Goal: Information Seeking & Learning: Understand process/instructions

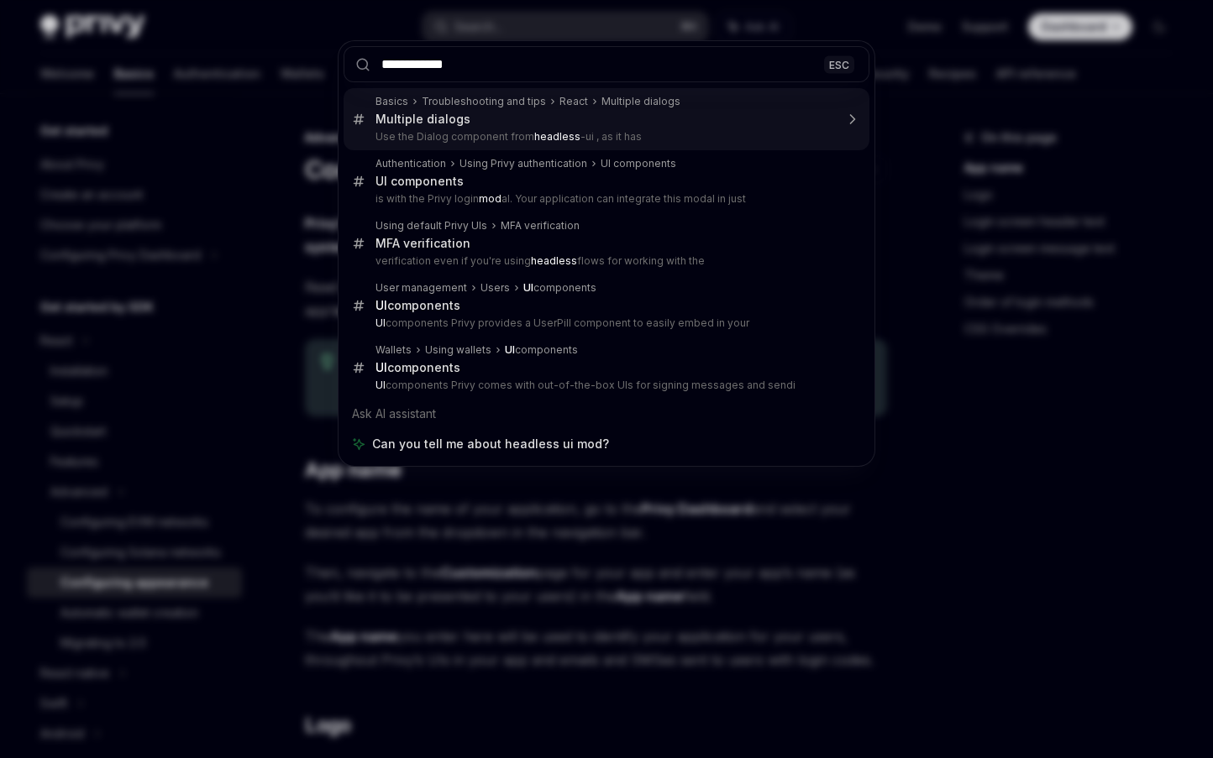
type input "********"
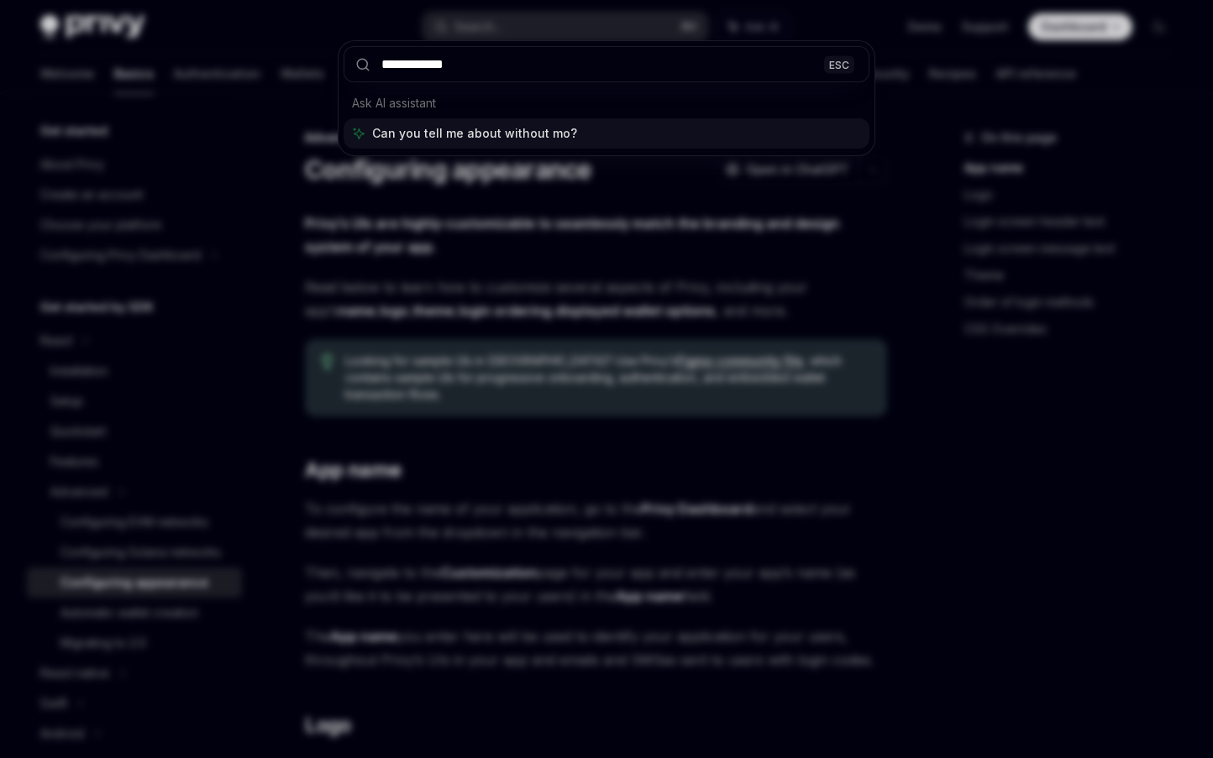
type input "**********"
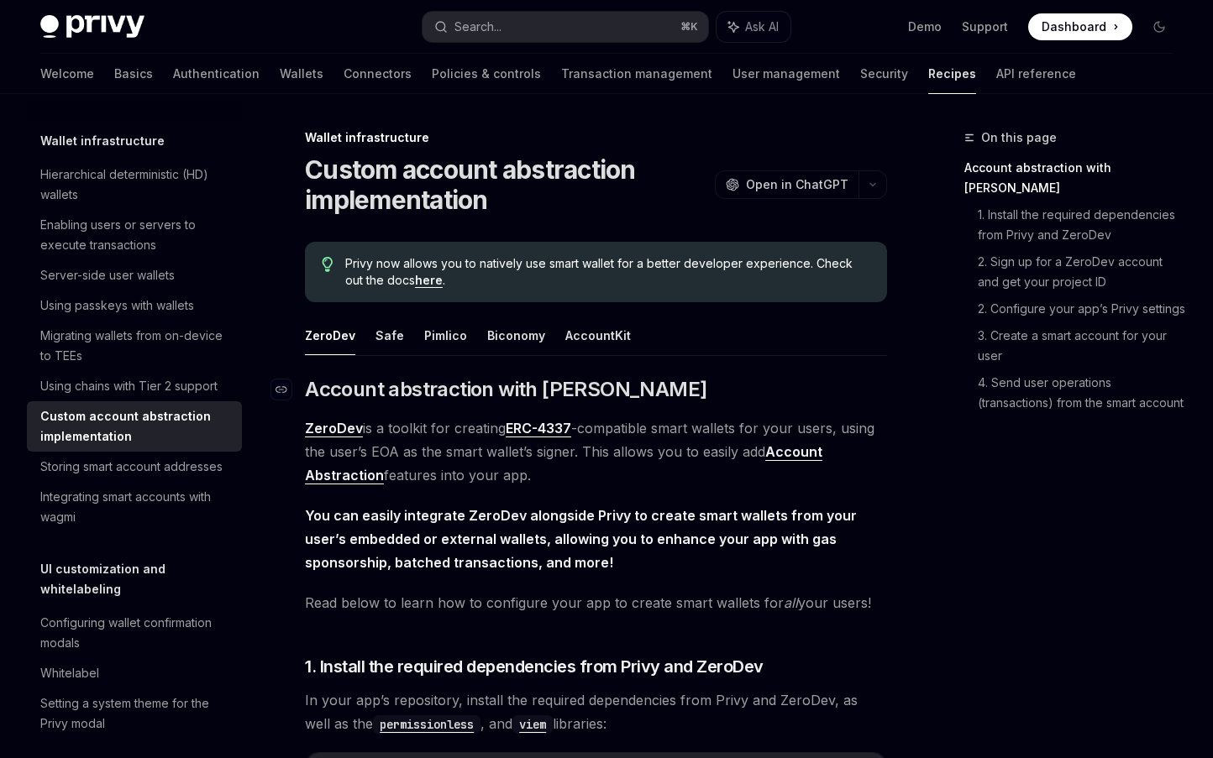
click at [428, 381] on span "Account abstraction with [PERSON_NAME]" at bounding box center [505, 389] width 401 height 27
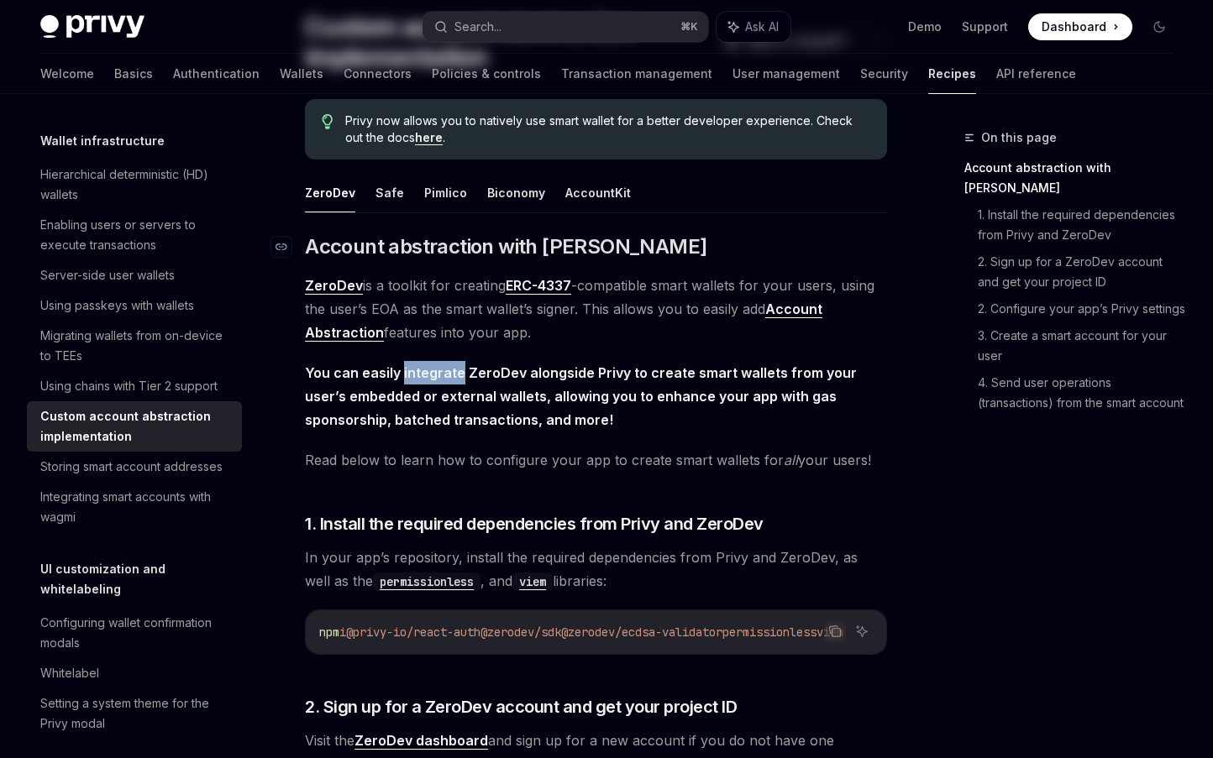
click at [428, 380] on span "You can easily integrate ZeroDev alongside Privy to create smart wallets from y…" at bounding box center [596, 396] width 582 height 71
click at [333, 289] on link "ZeroDev" at bounding box center [334, 286] width 58 height 18
click at [394, 188] on button "Safe" at bounding box center [389, 192] width 29 height 39
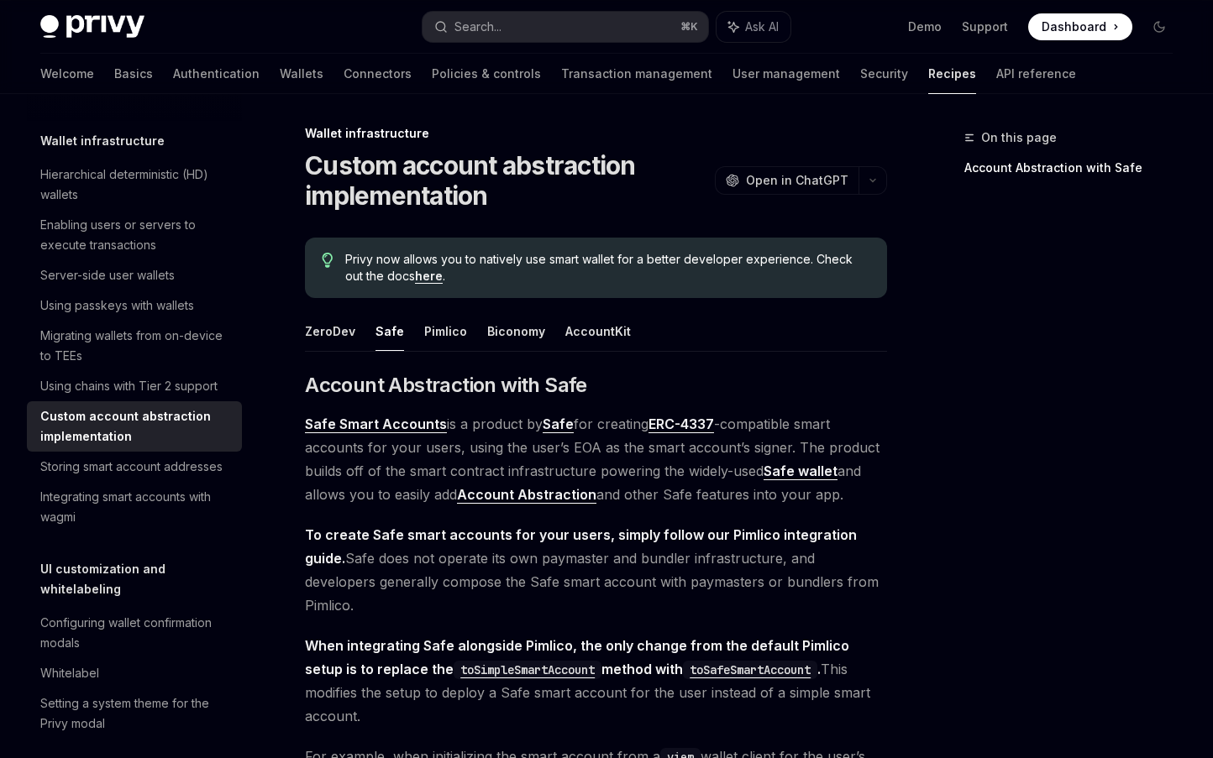
scroll to position [3, 0]
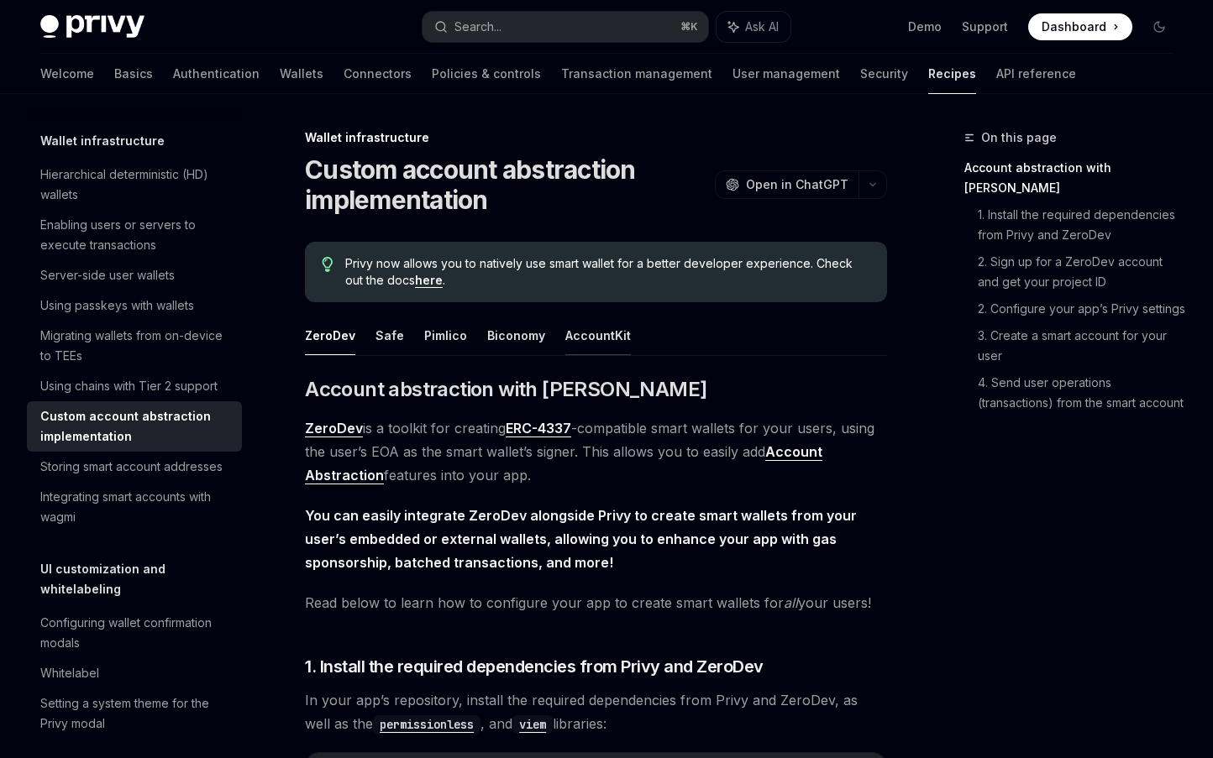
click at [569, 331] on button "AccountKit" at bounding box center [598, 335] width 66 height 39
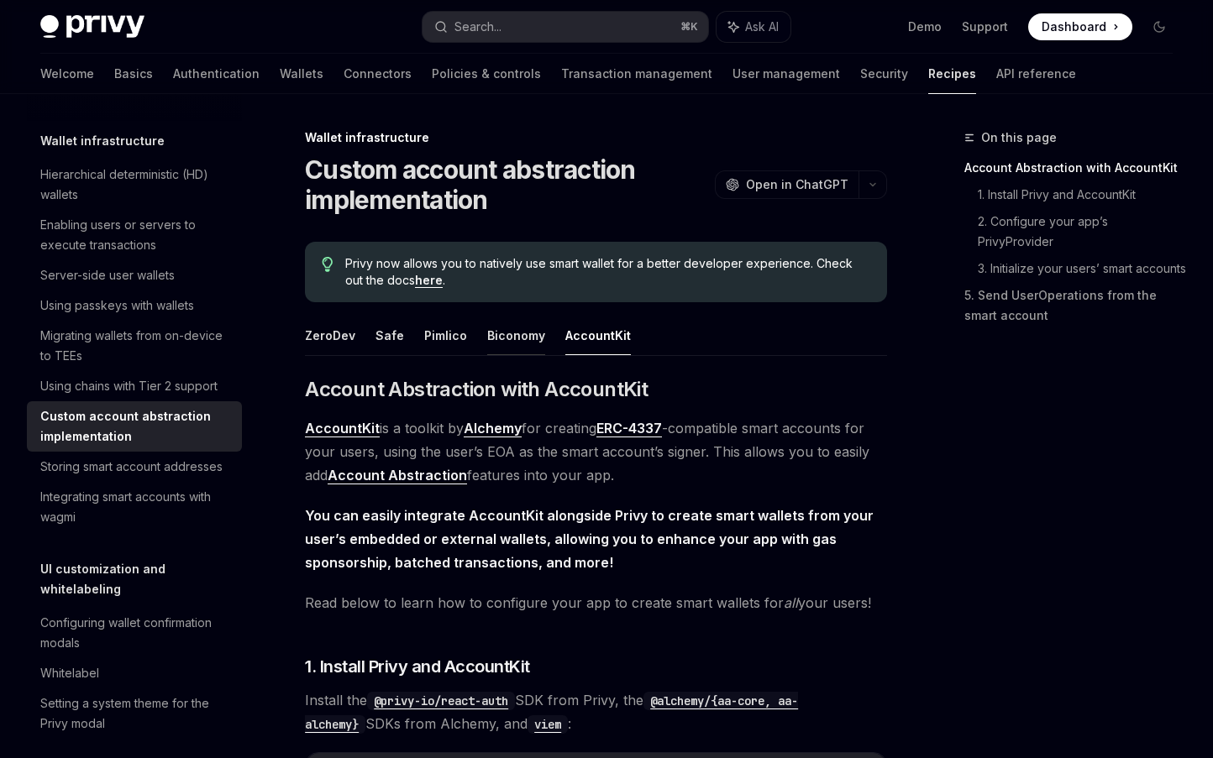
click at [487, 324] on button "Biconomy" at bounding box center [516, 335] width 58 height 39
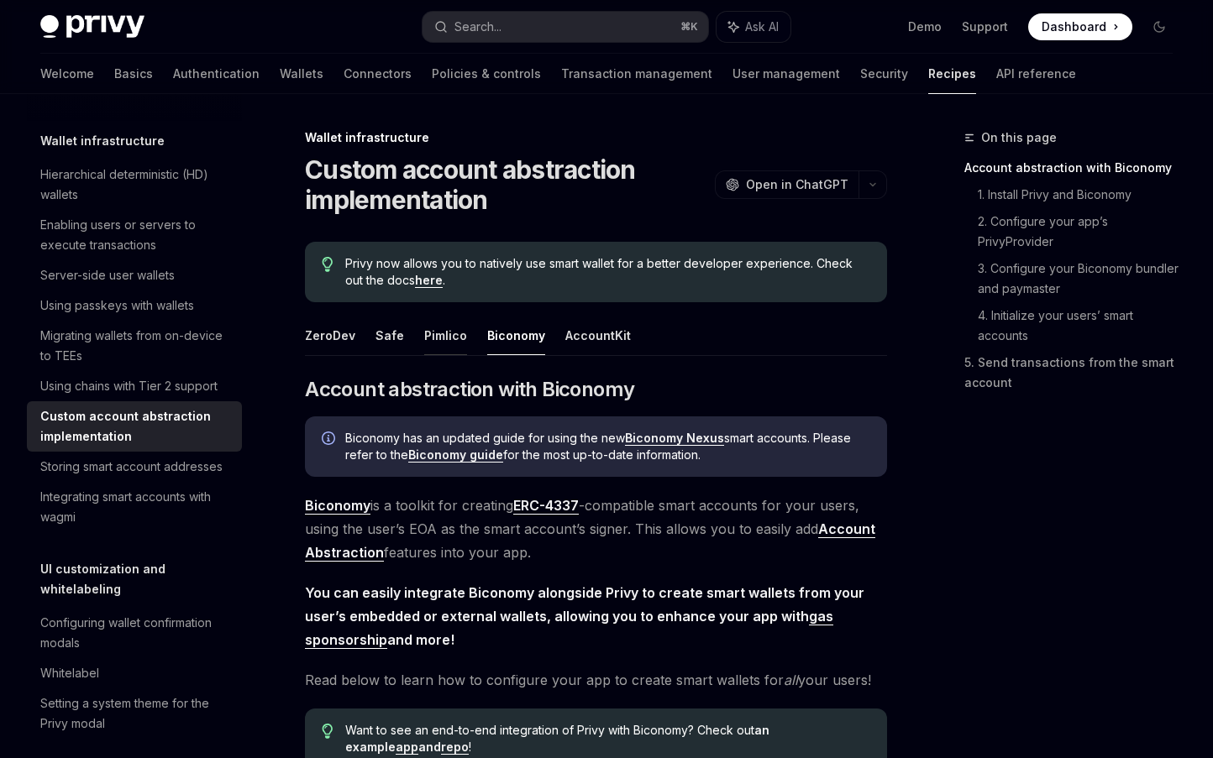
click at [459, 331] on button "Pimlico" at bounding box center [445, 335] width 43 height 39
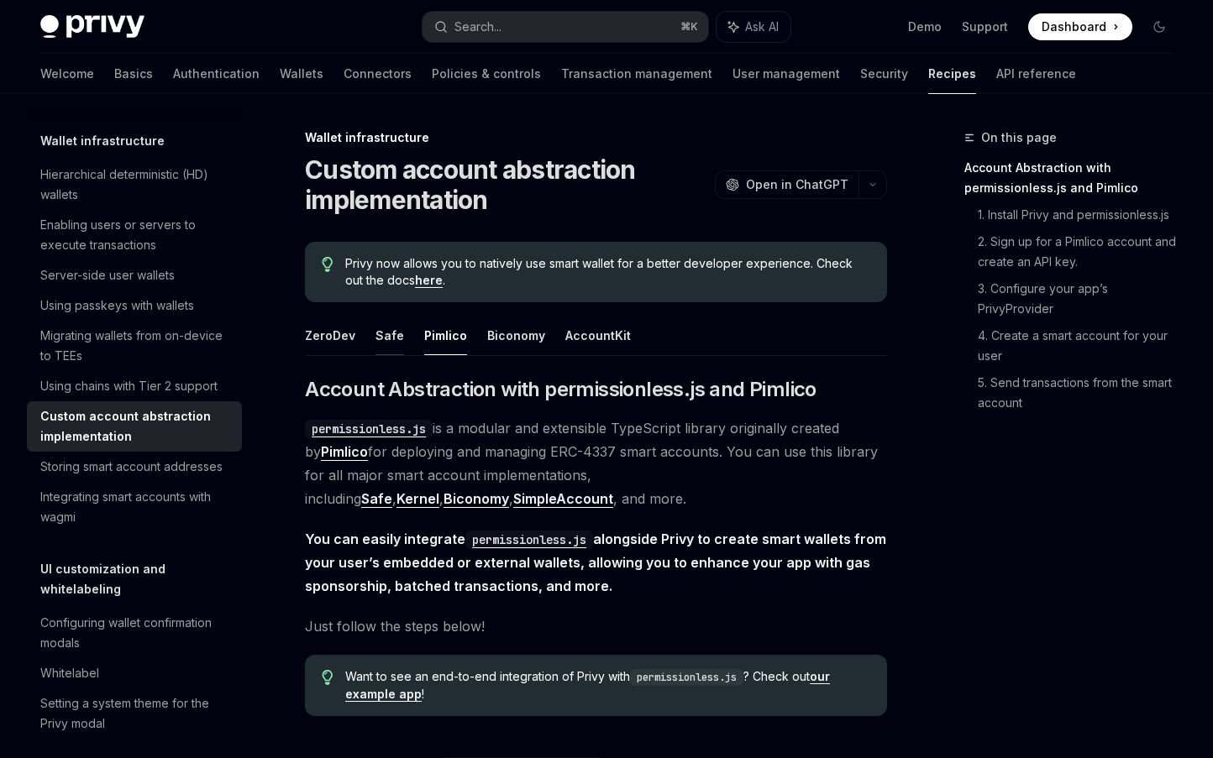
click at [392, 340] on button "Safe" at bounding box center [389, 335] width 29 height 39
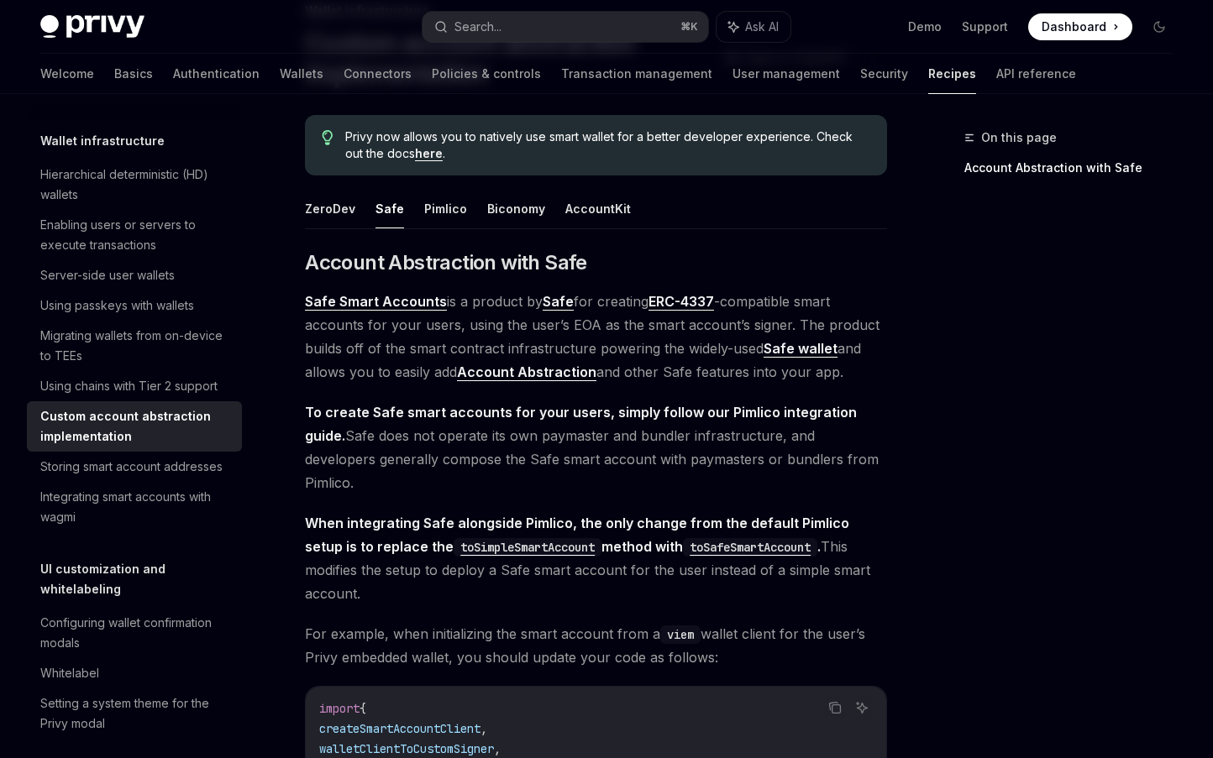
scroll to position [131, 0]
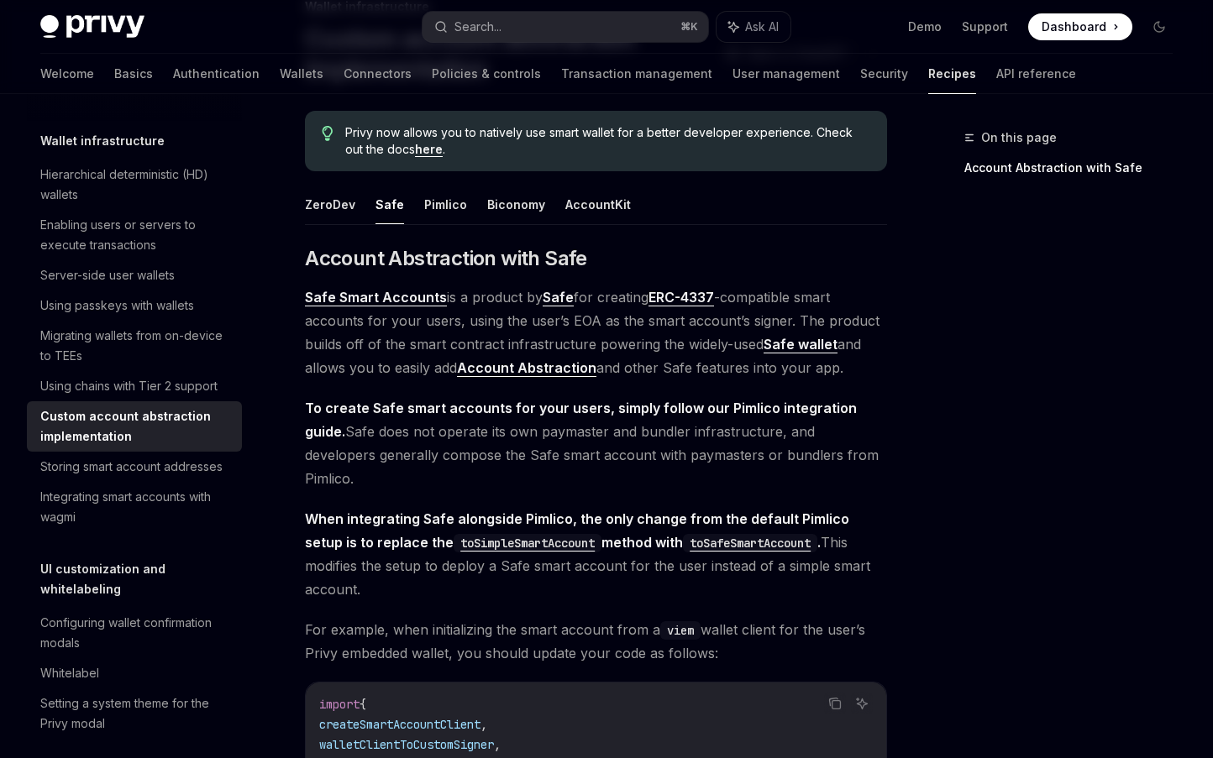
click at [427, 296] on link "Safe Smart Accounts" at bounding box center [376, 298] width 142 height 18
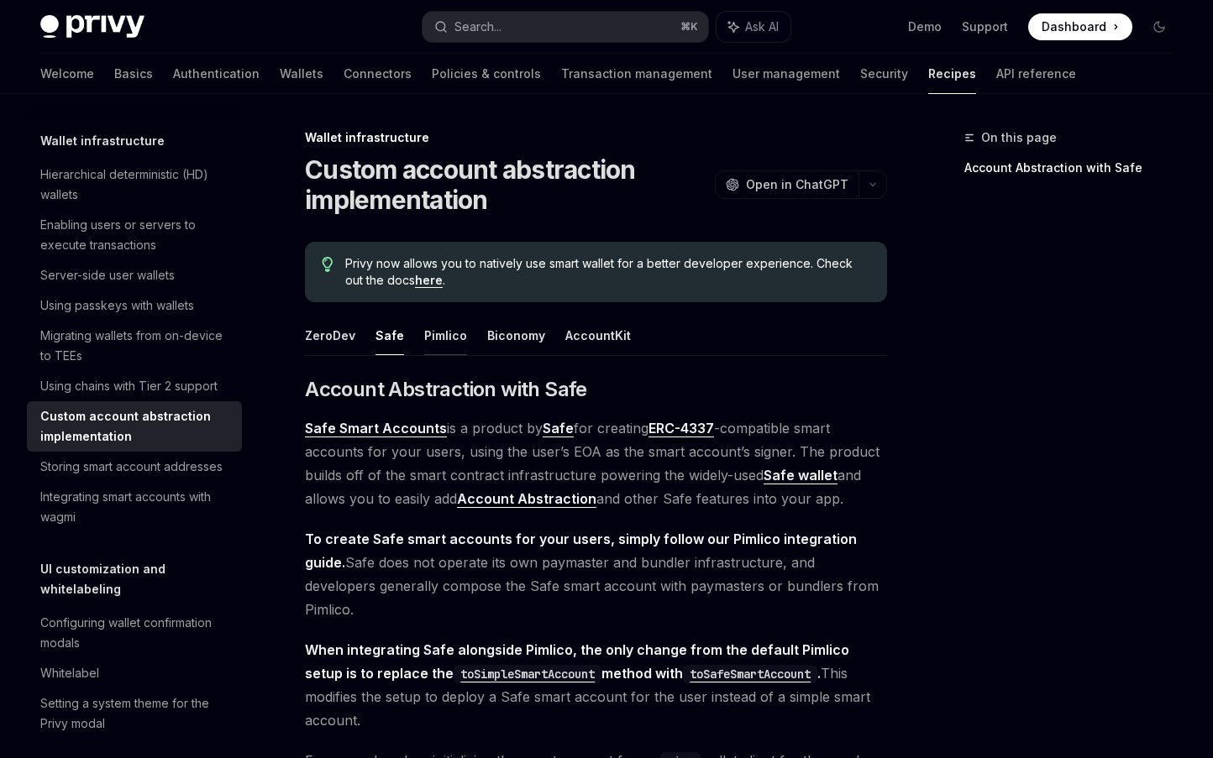
click at [428, 340] on button "Pimlico" at bounding box center [445, 335] width 43 height 39
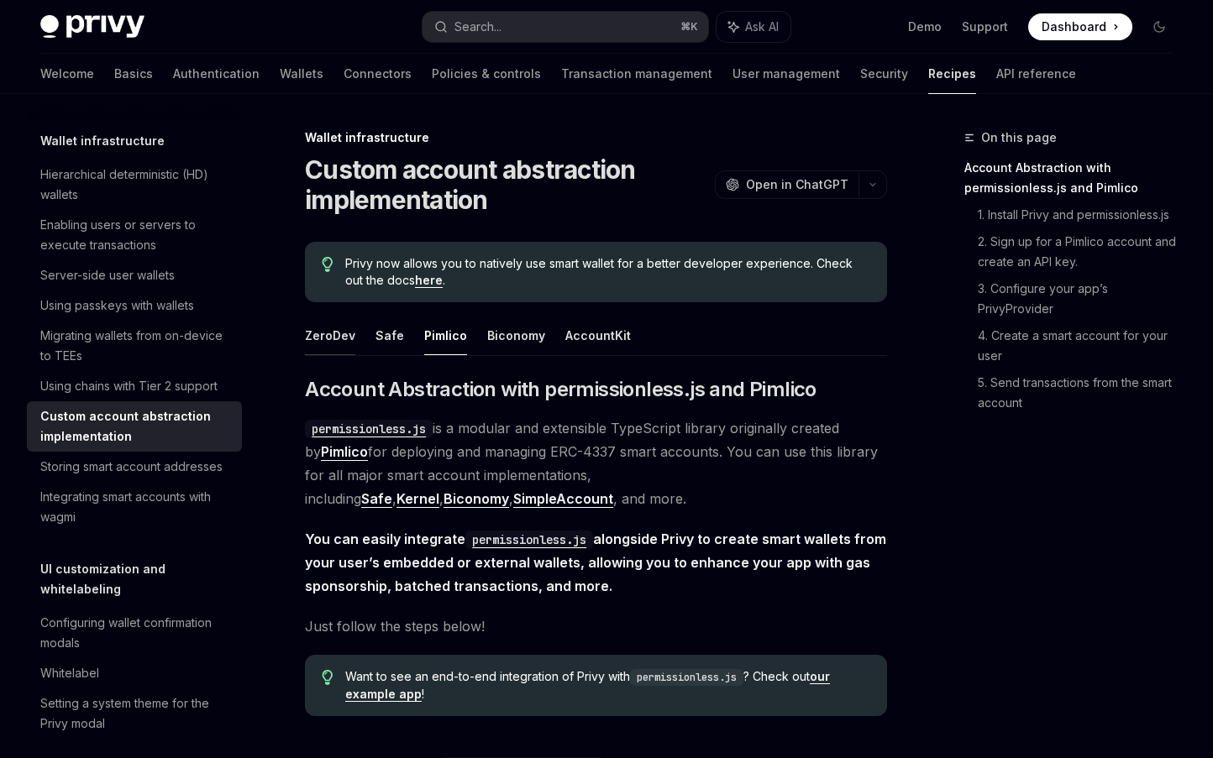
click at [351, 338] on button "ZeroDev" at bounding box center [330, 335] width 50 height 39
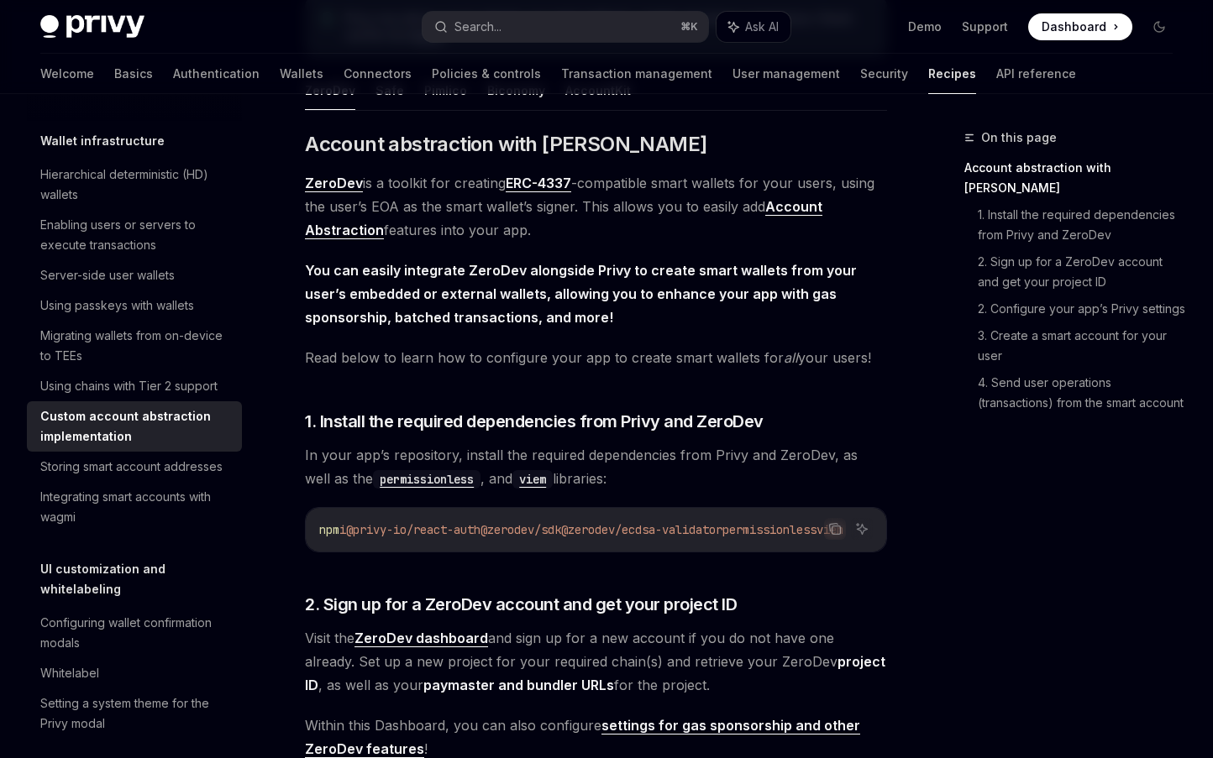
scroll to position [246, 0]
click at [195, 613] on div "Configuring wallet confirmation modals" at bounding box center [135, 633] width 191 height 40
type textarea "*"
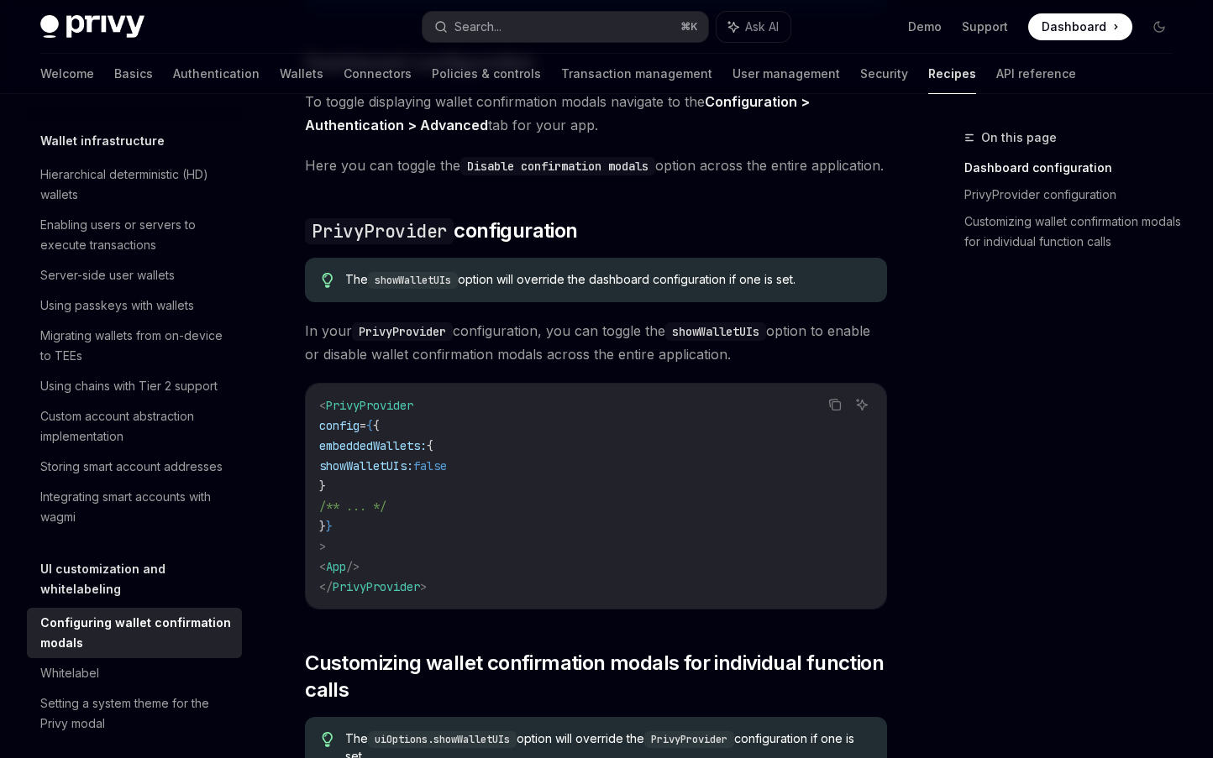
scroll to position [344, 0]
